Goal: Book appointment/travel/reservation

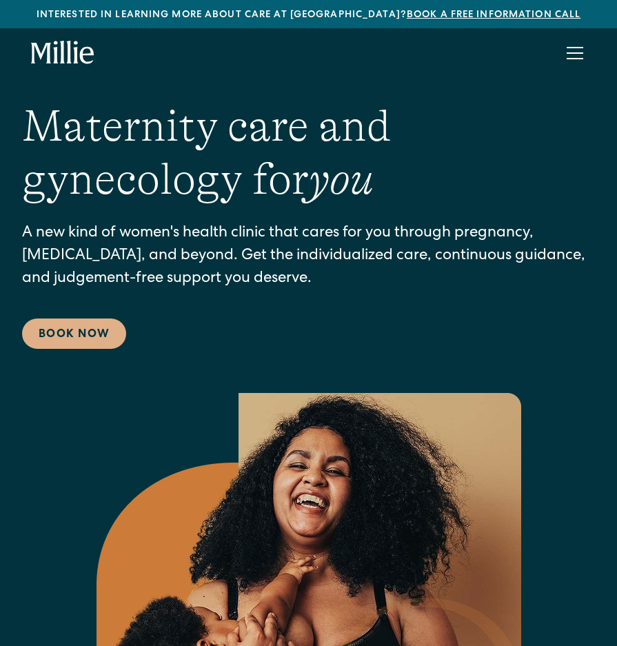
click at [559, 64] on div "menu" at bounding box center [575, 53] width 33 height 33
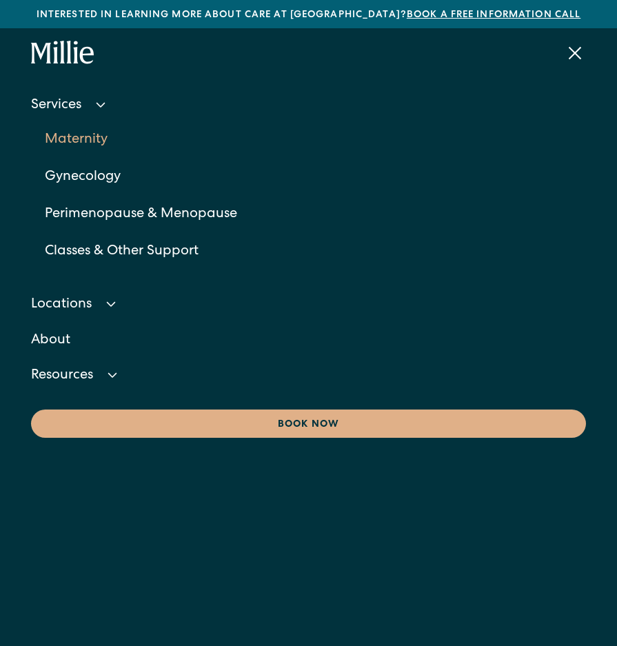
click at [89, 139] on link "Maternity" at bounding box center [316, 139] width 542 height 37
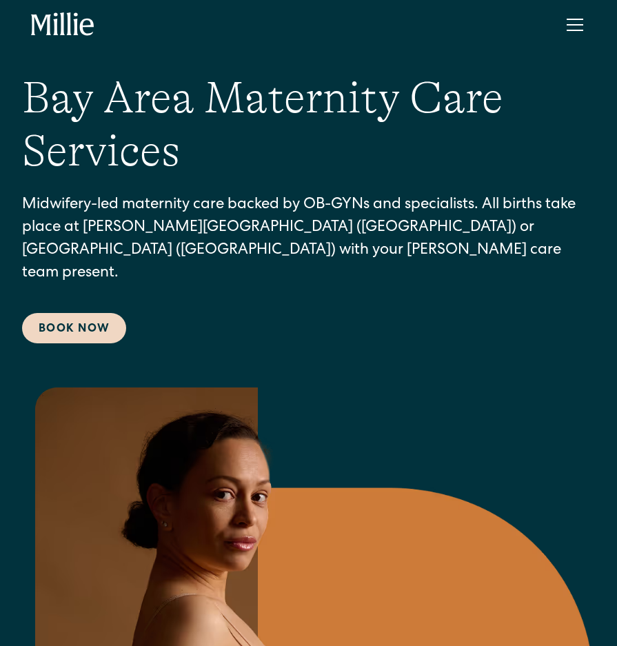
click at [93, 314] on link "Book Now" at bounding box center [74, 328] width 104 height 30
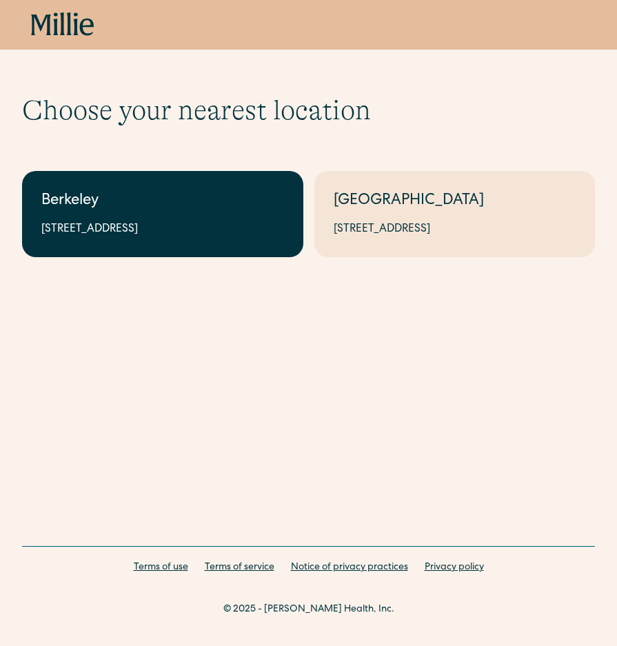
click at [237, 244] on link "Berkeley 2999 Regent St, Suite 524, Berkeley, CA 94705" at bounding box center [162, 214] width 281 height 86
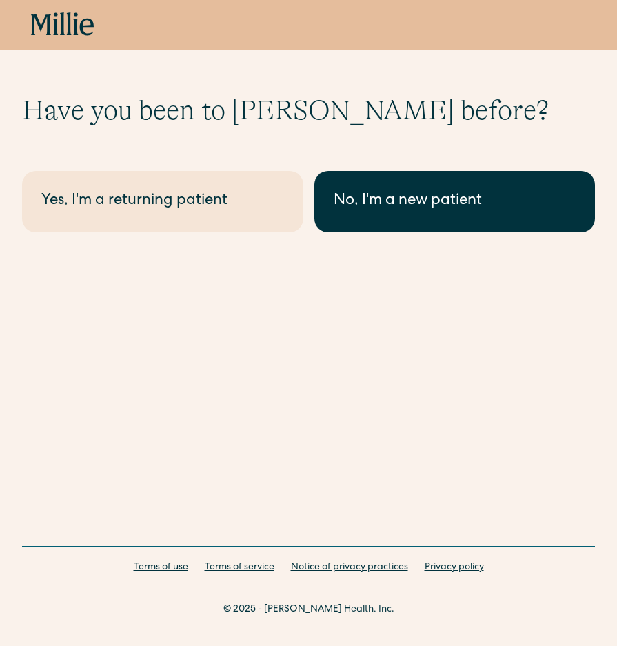
click at [373, 213] on link "No, I'm a new patient" at bounding box center [455, 201] width 281 height 61
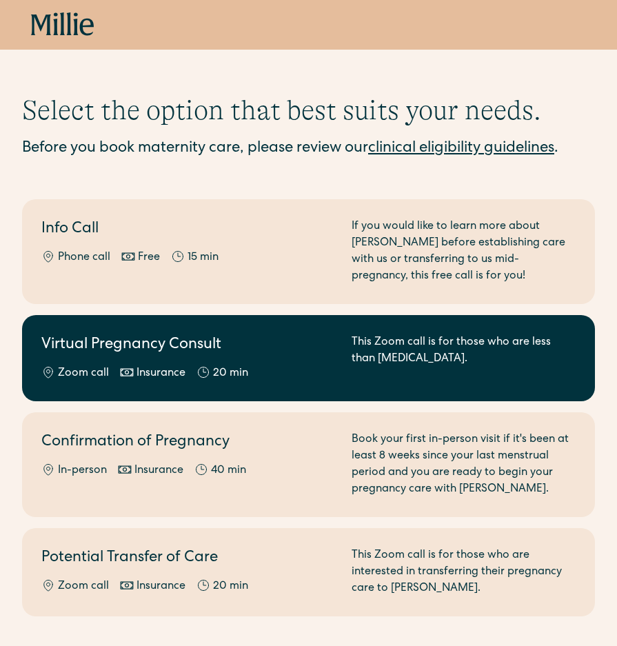
scroll to position [143, 0]
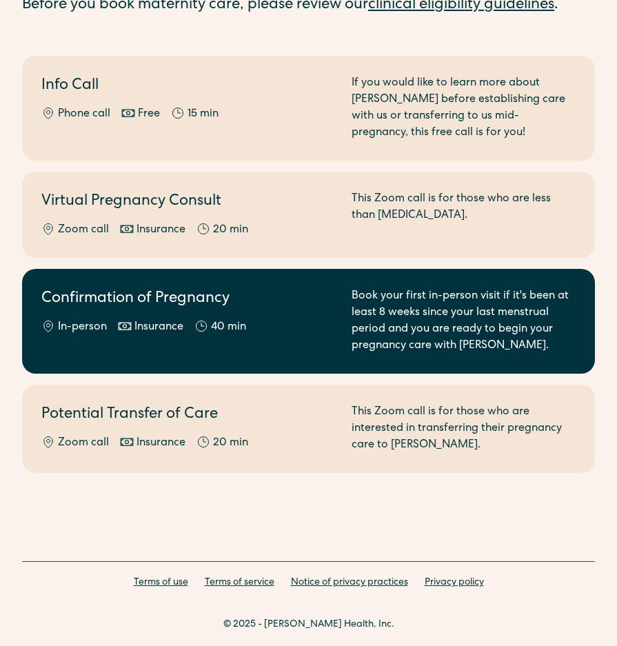
click at [72, 317] on div "Confirmation of Pregnancy In-person Insurance 40 min" at bounding box center [188, 321] width 294 height 66
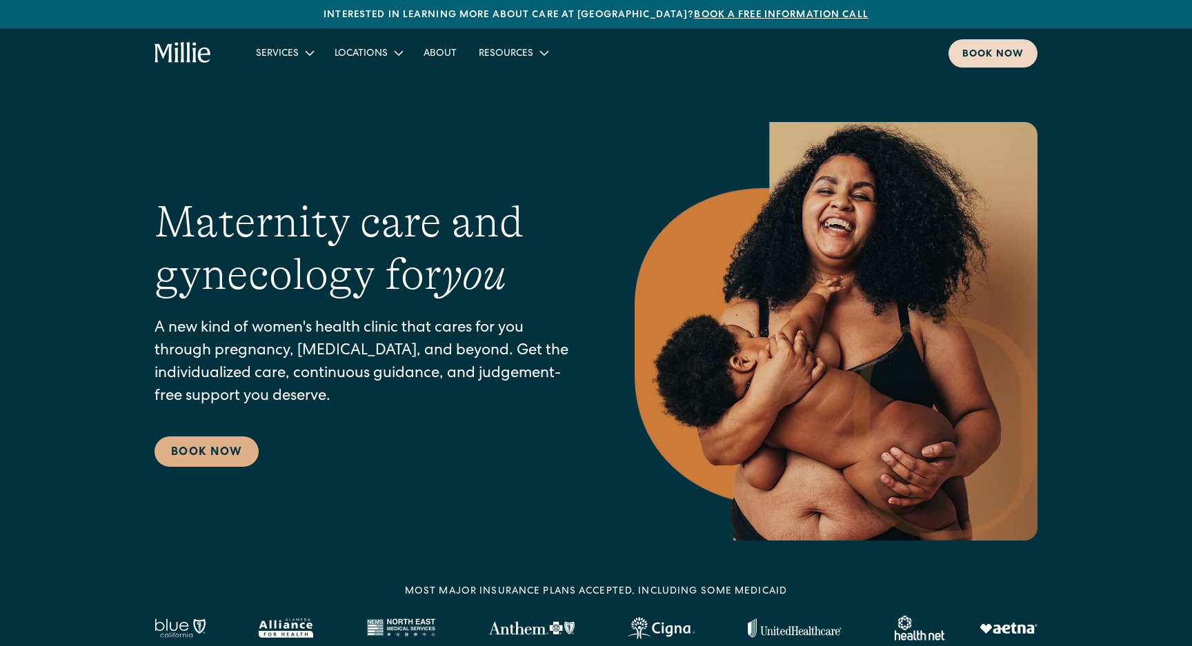
click at [960, 52] on link "Book now" at bounding box center [993, 53] width 89 height 28
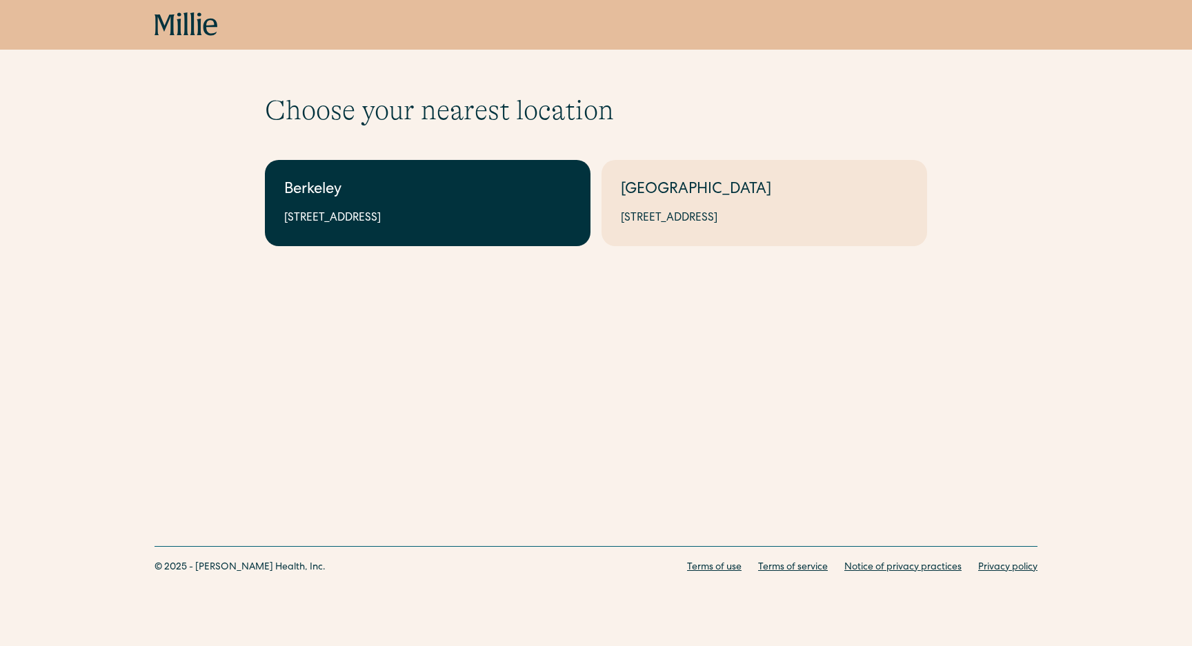
click at [550, 224] on div "[STREET_ADDRESS]" at bounding box center [427, 218] width 287 height 17
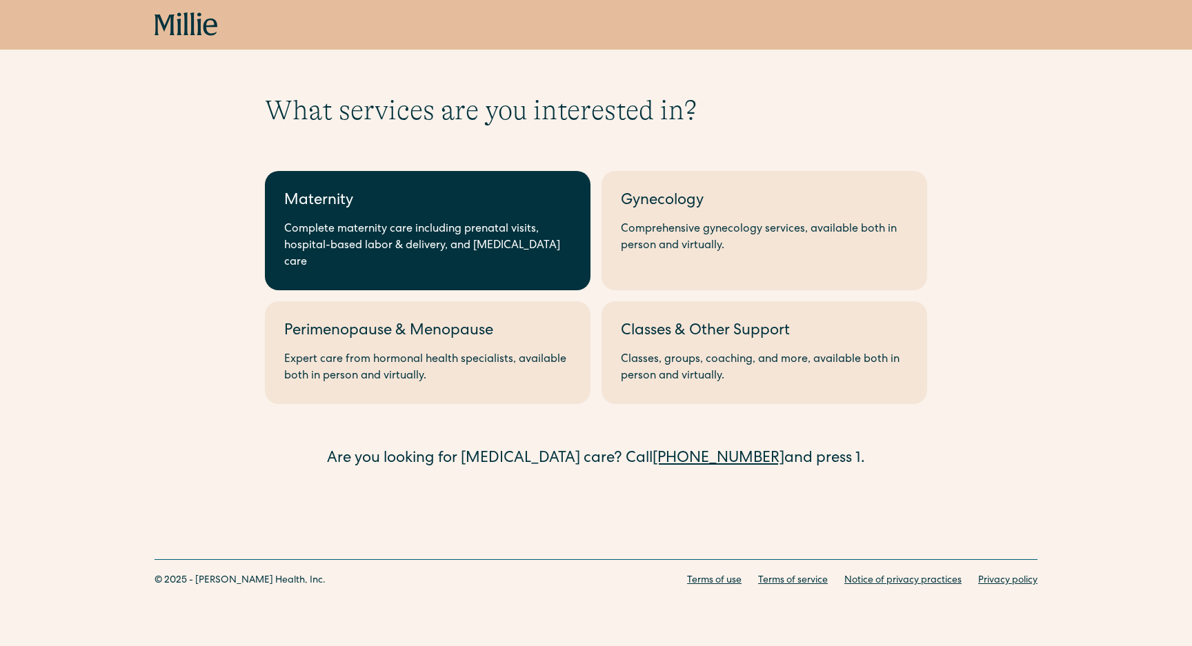
click at [475, 254] on div "Complete maternity care including prenatal visits, hospital-based labor & deliv…" at bounding box center [427, 246] width 287 height 50
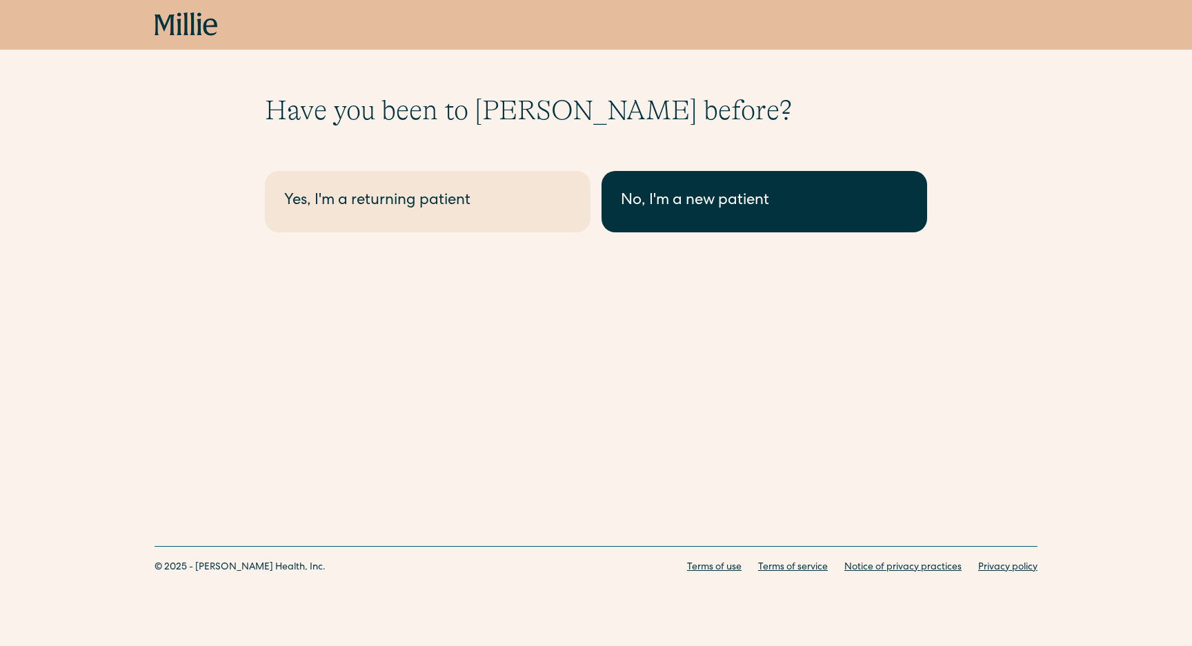
click at [666, 188] on link "No, I'm a new patient" at bounding box center [765, 201] width 326 height 61
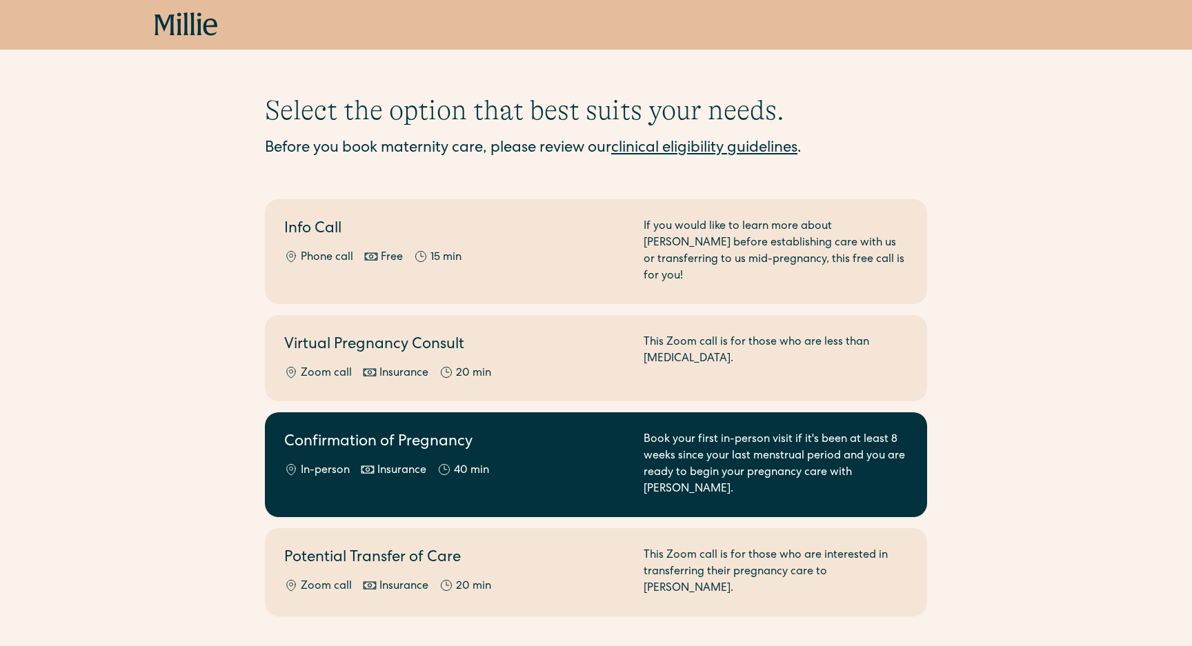
click at [418, 440] on div "Confirmation of Pregnancy In-person Insurance 40 min" at bounding box center [455, 465] width 343 height 66
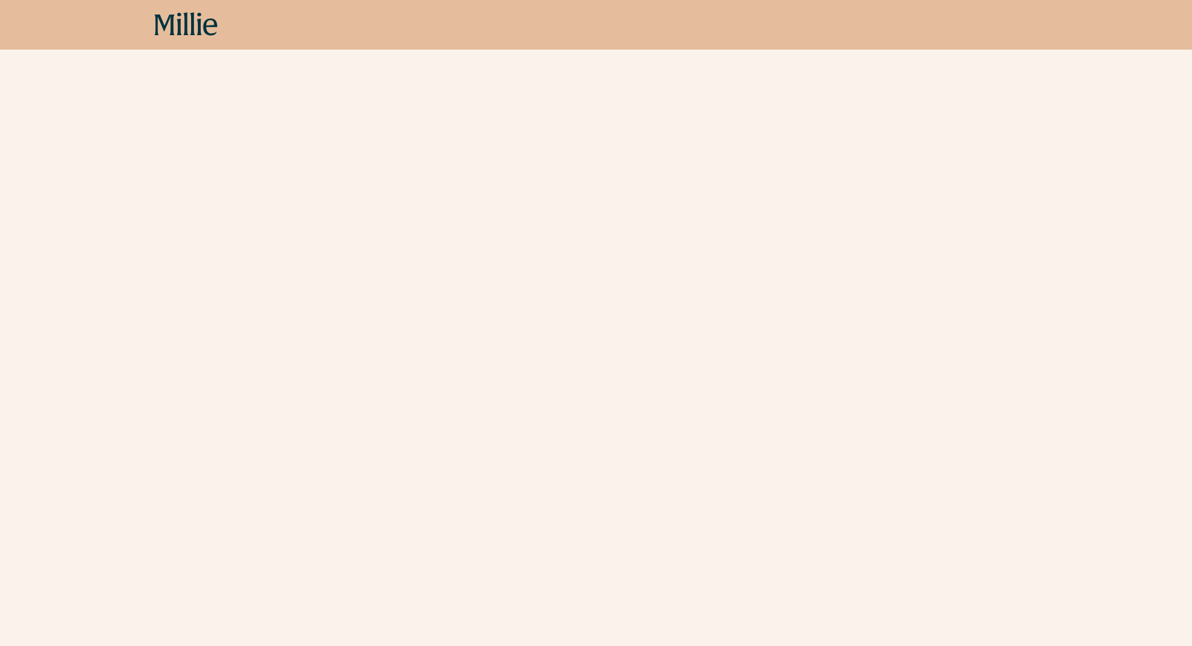
scroll to position [144, 0]
